Goal: Information Seeking & Learning: Learn about a topic

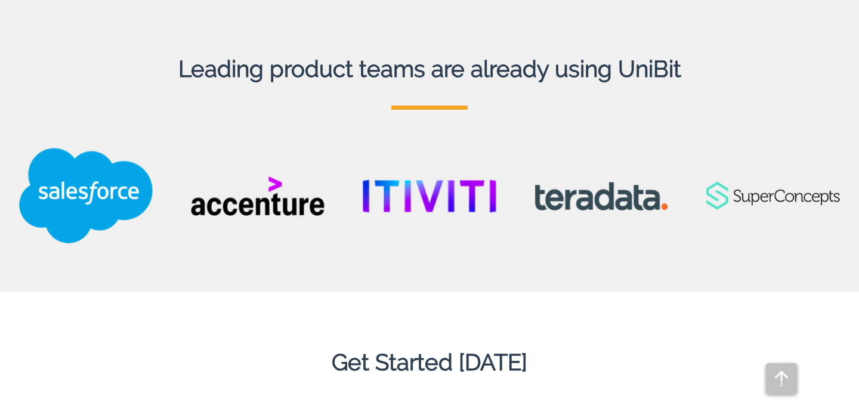
scroll to position [3149, 0]
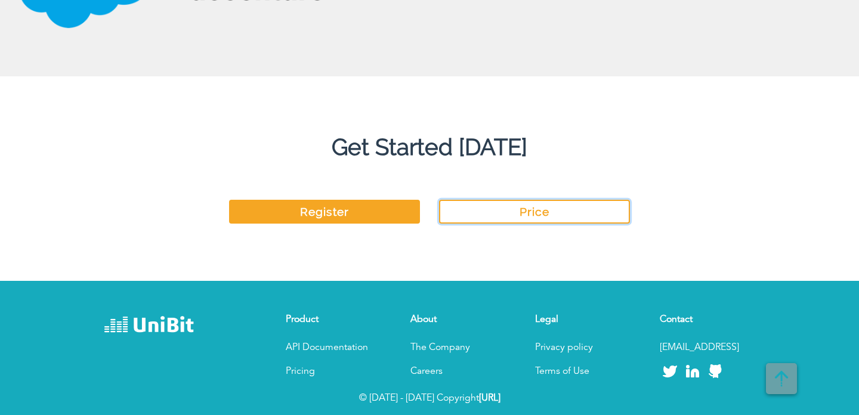
click at [465, 212] on link "Price" at bounding box center [534, 212] width 191 height 24
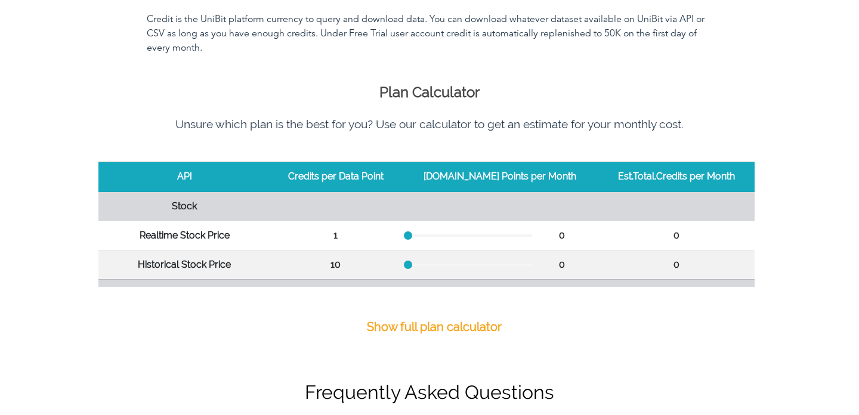
scroll to position [416, 0]
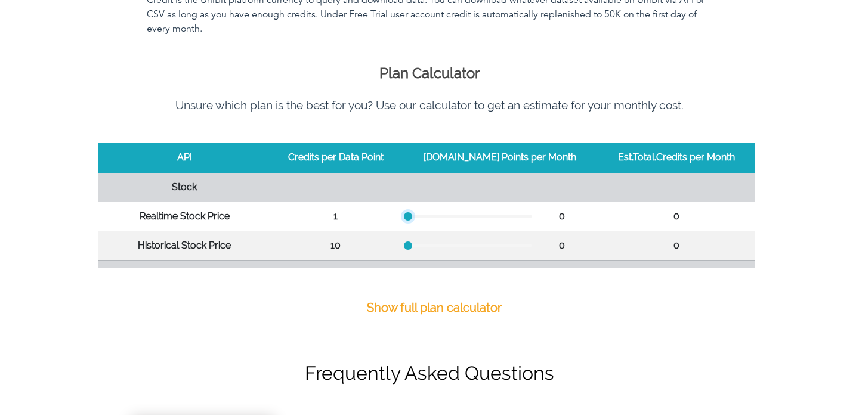
drag, startPoint x: 420, startPoint y: 215, endPoint x: 405, endPoint y: 215, distance: 14.3
click at [405, 215] on tr "Realtime Stock Price 1 0 0" at bounding box center [426, 216] width 656 height 29
click at [412, 242] on div at bounding box center [408, 245] width 8 height 8
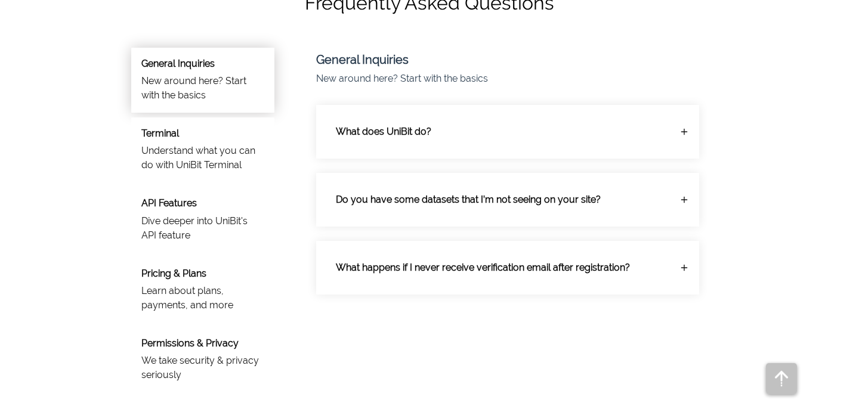
scroll to position [788, 0]
click at [422, 147] on p "What does UniBit do?" at bounding box center [498, 130] width 345 height 33
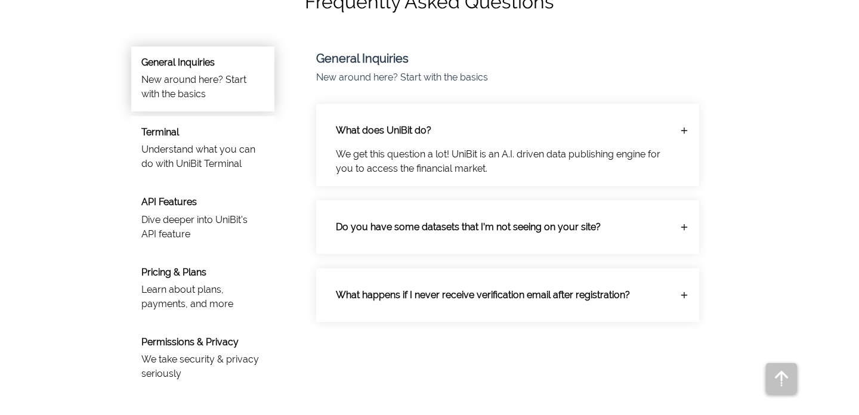
click at [436, 131] on p "What does UniBit do?" at bounding box center [498, 130] width 345 height 33
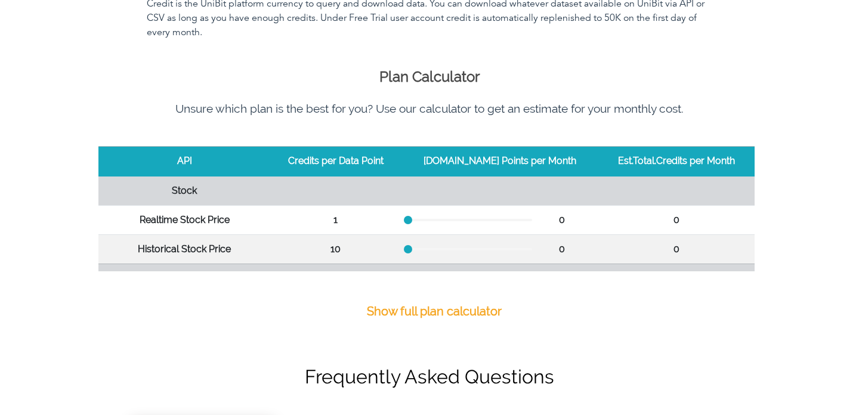
scroll to position [453, 0]
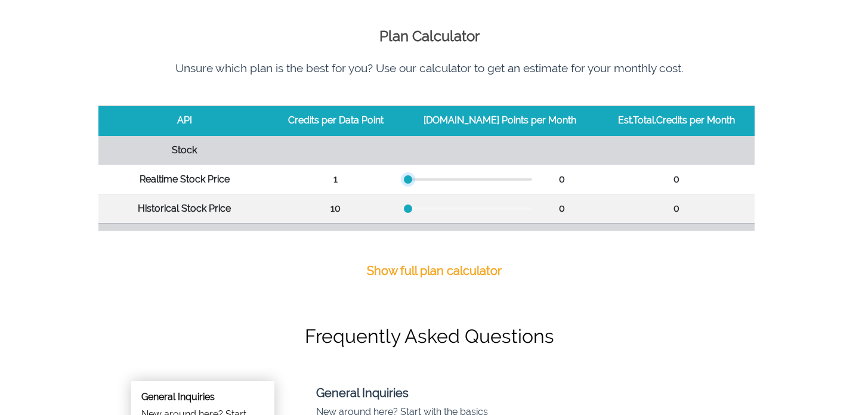
click at [412, 179] on div at bounding box center [408, 179] width 8 height 8
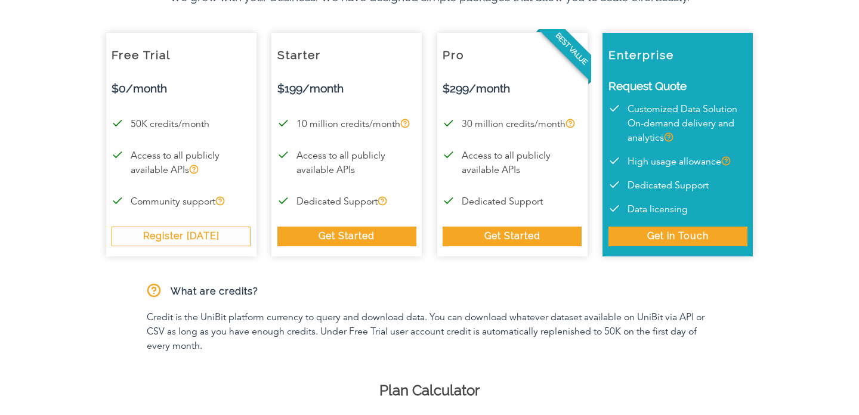
scroll to position [0, 0]
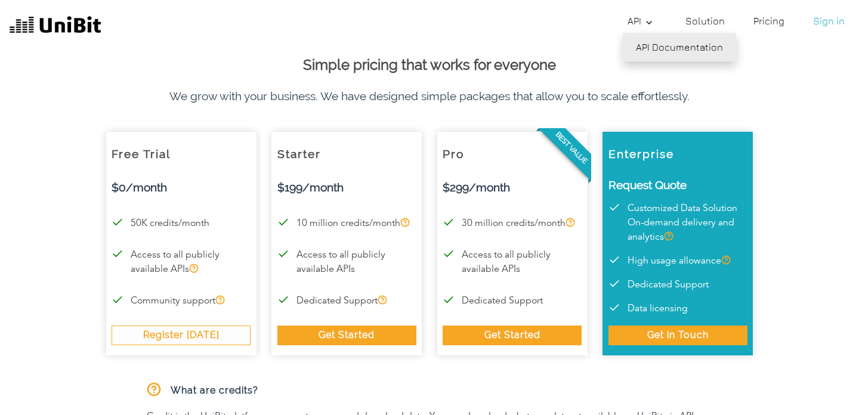
click at [644, 48] on link "API Documentation" at bounding box center [678, 47] width 113 height 29
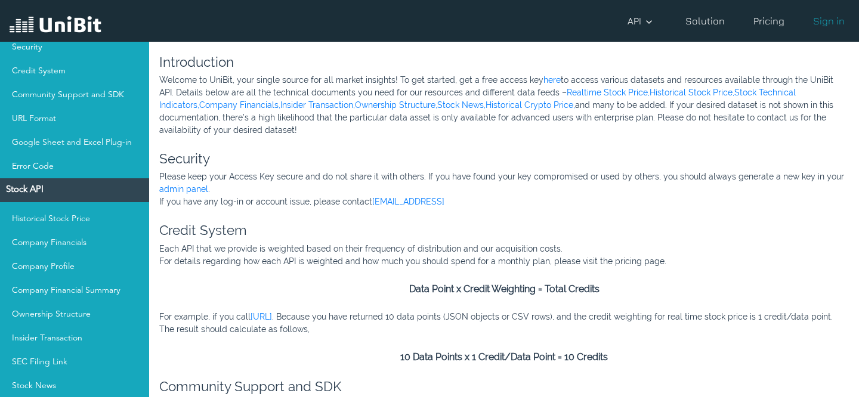
scroll to position [98, 0]
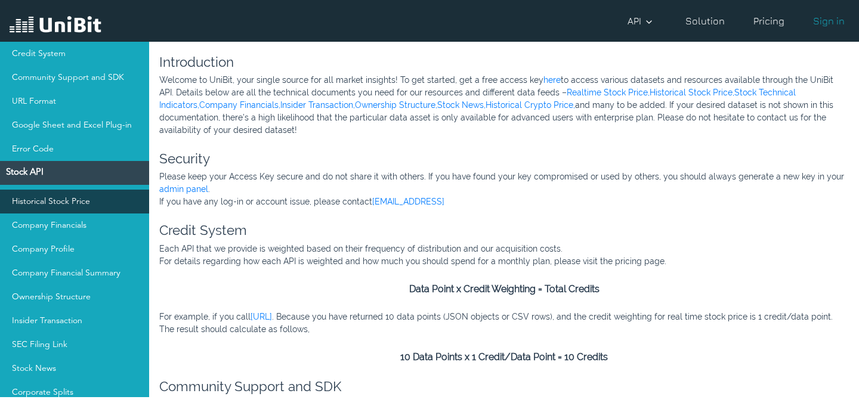
click at [89, 202] on link "Historical Stock Price" at bounding box center [74, 202] width 149 height 24
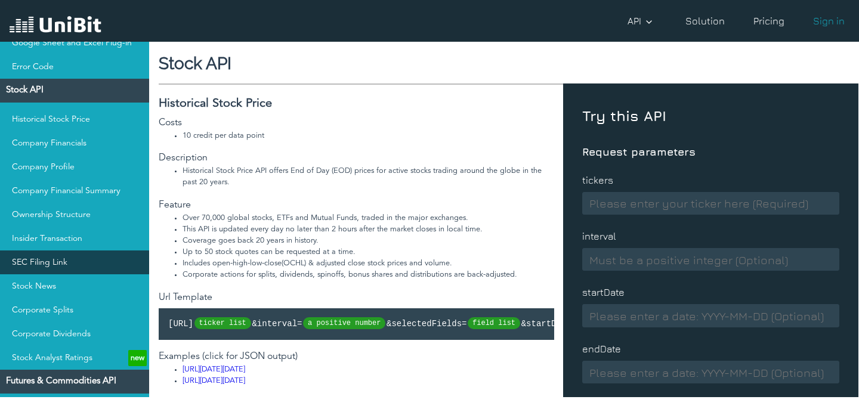
scroll to position [183, 0]
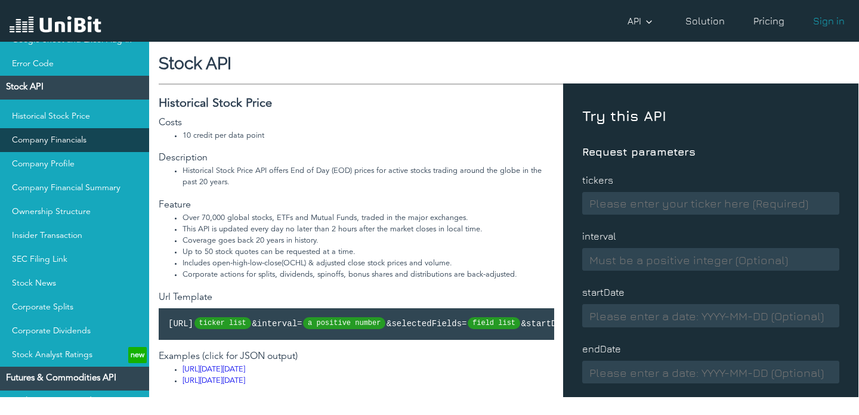
click at [85, 136] on link "Company Financials" at bounding box center [74, 140] width 149 height 24
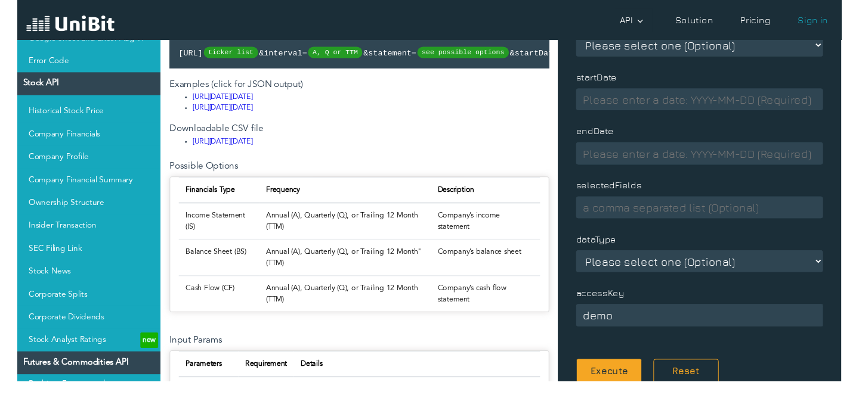
scroll to position [265, 0]
